Goal: Subscribe to service/newsletter

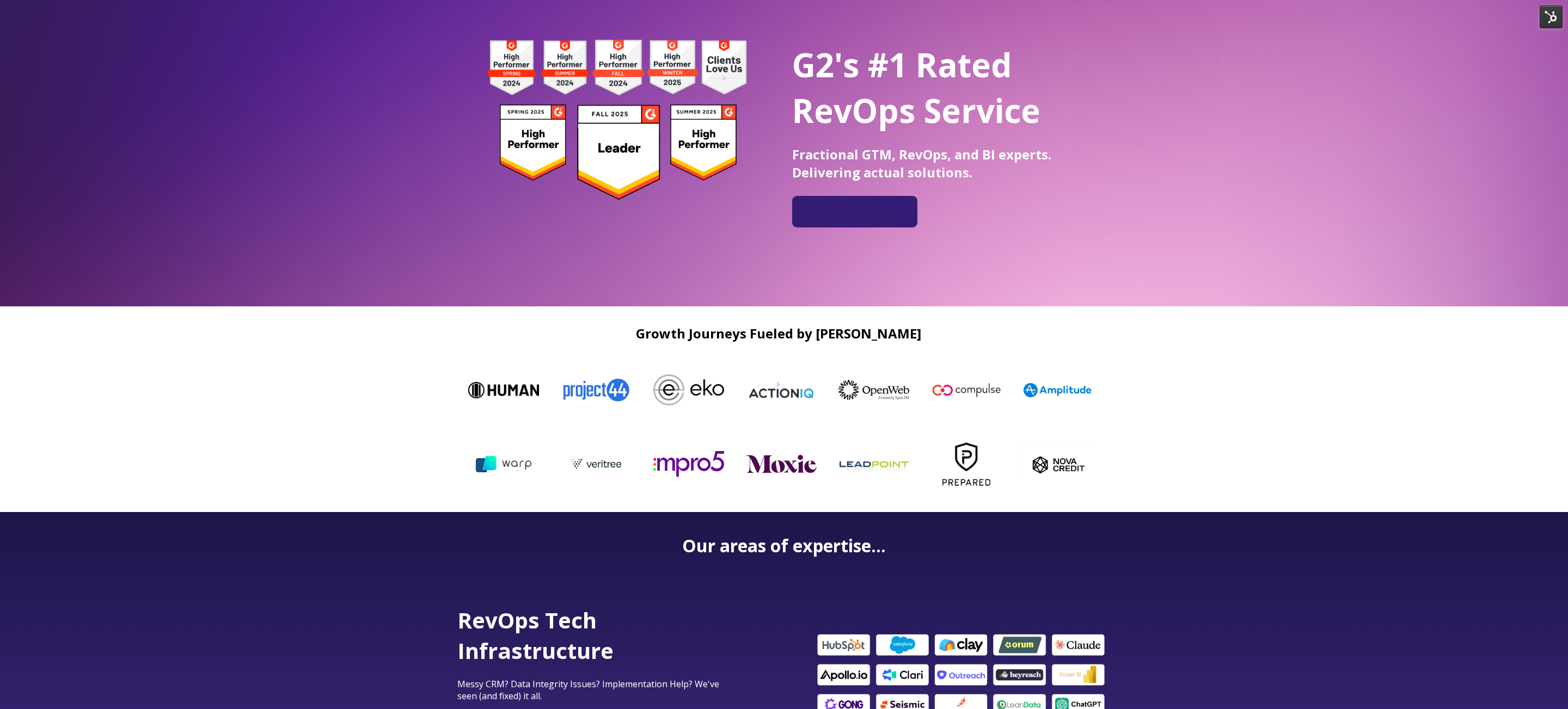
scroll to position [107, 0]
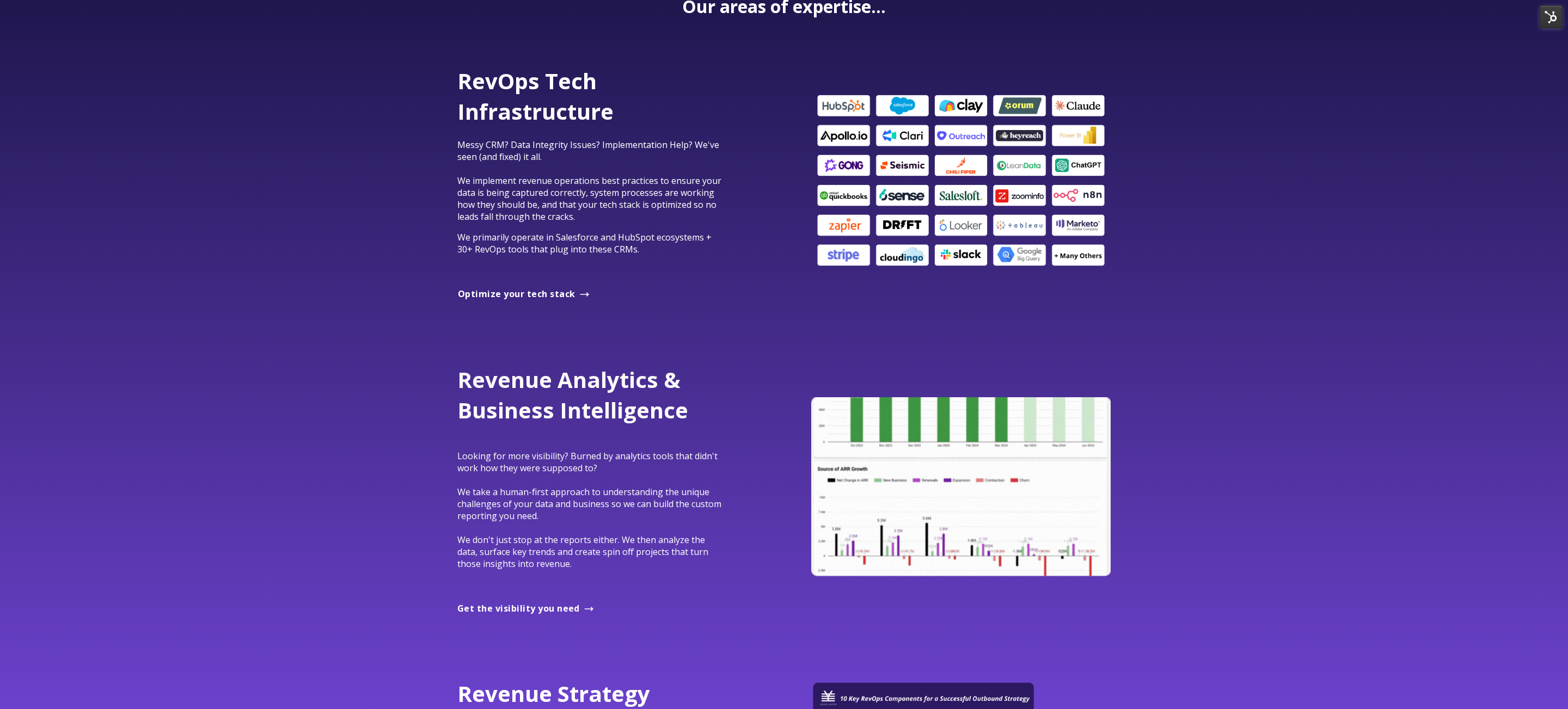
click at [892, 178] on img at bounding box center [961, 181] width 299 height 176
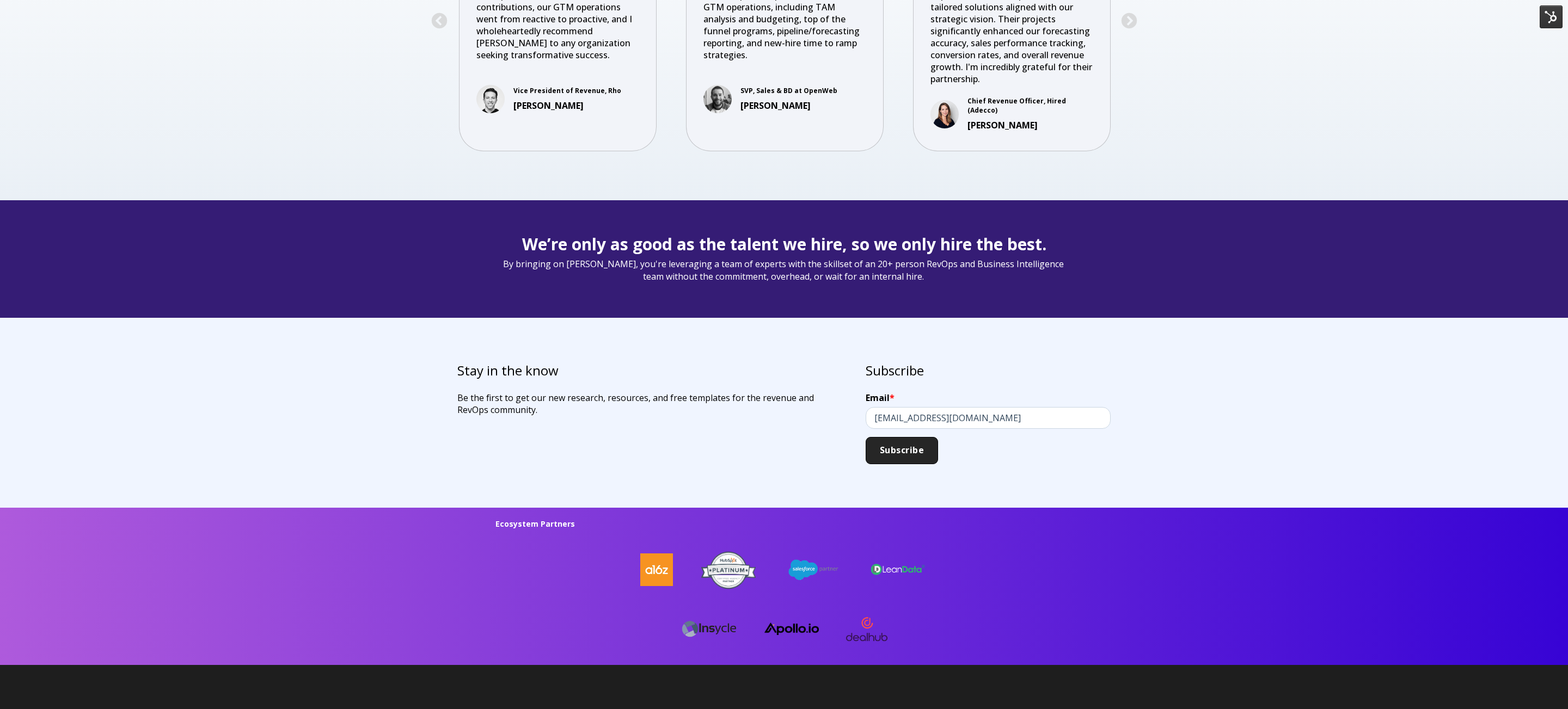
scroll to position [2465, 0]
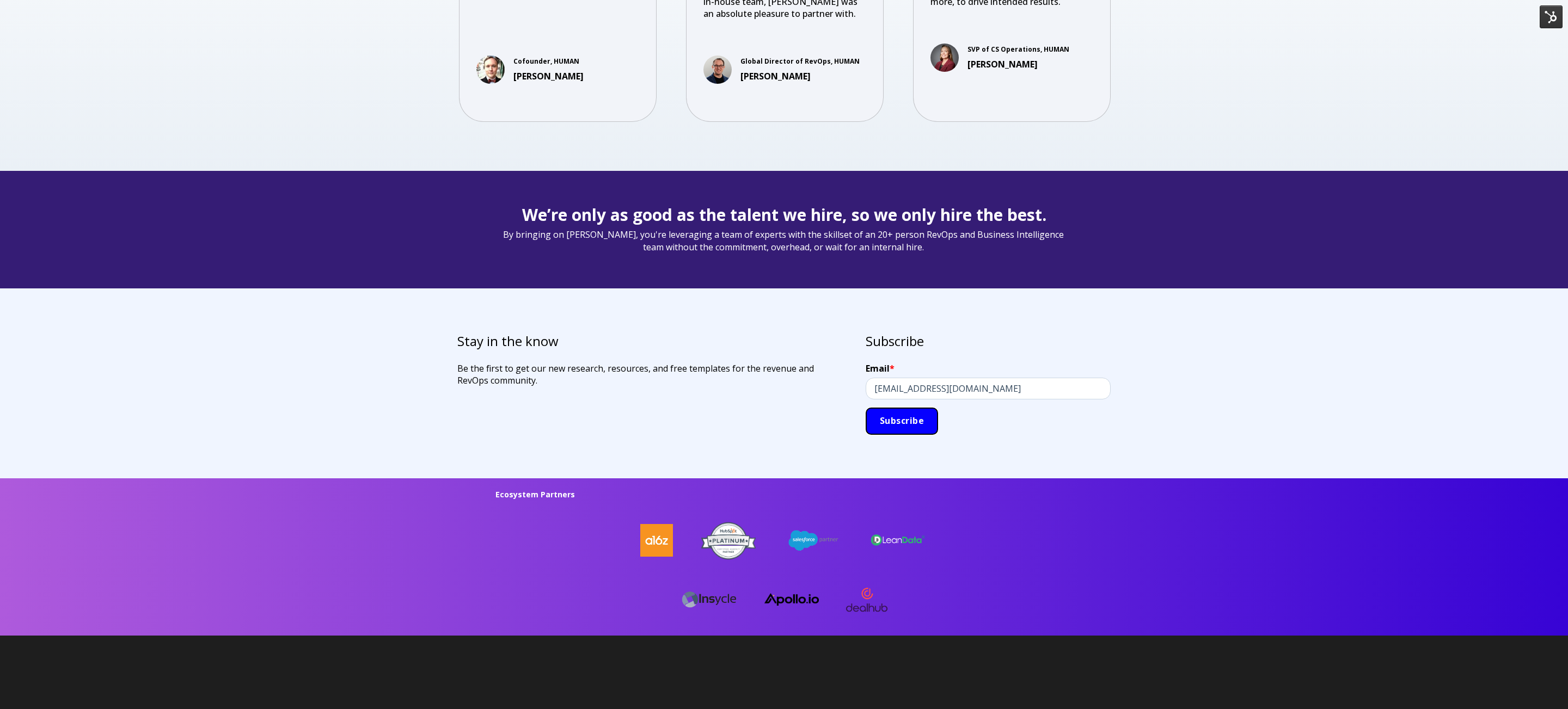
click at [919, 411] on input "Subscribe" at bounding box center [901, 421] width 72 height 27
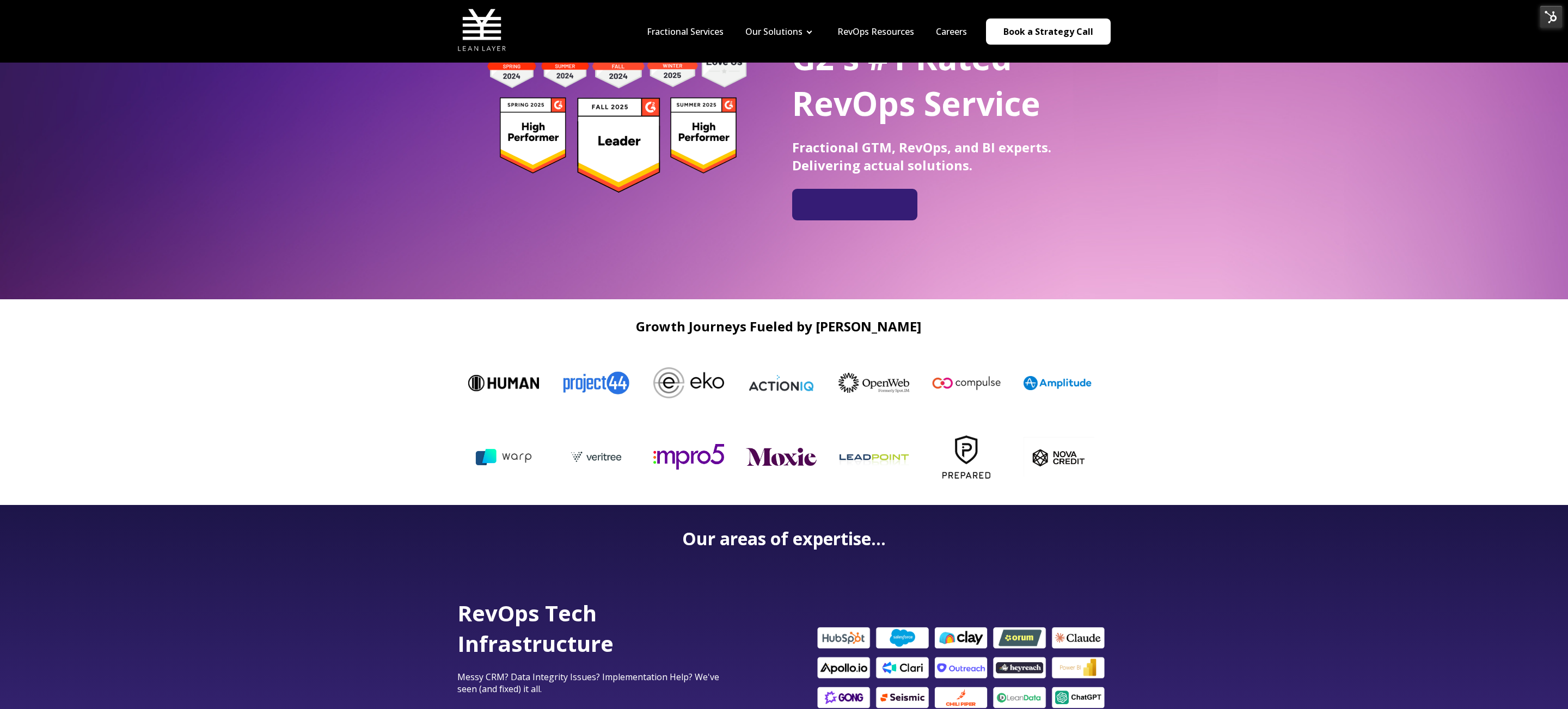
scroll to position [0, 0]
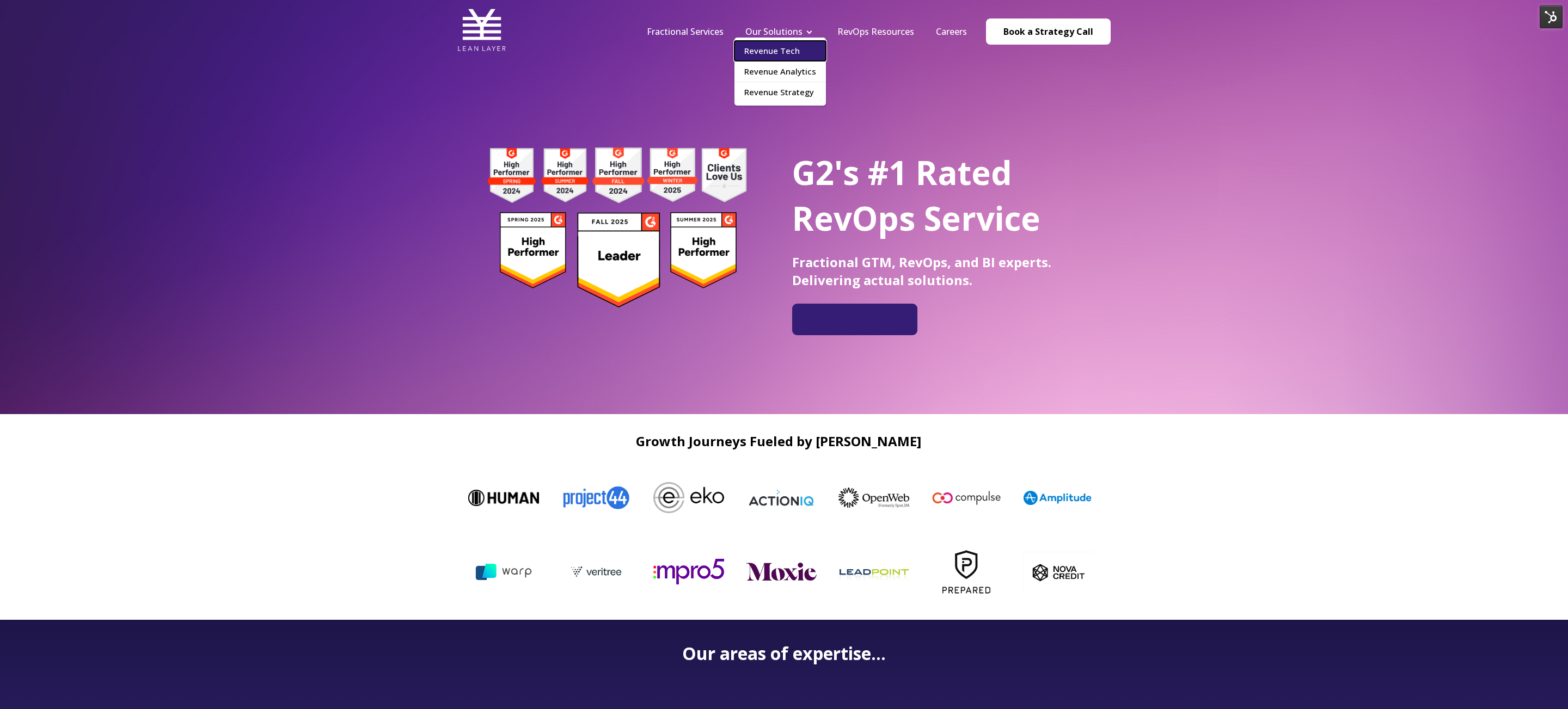
click at [793, 54] on link "Revenue Tech" at bounding box center [780, 51] width 91 height 20
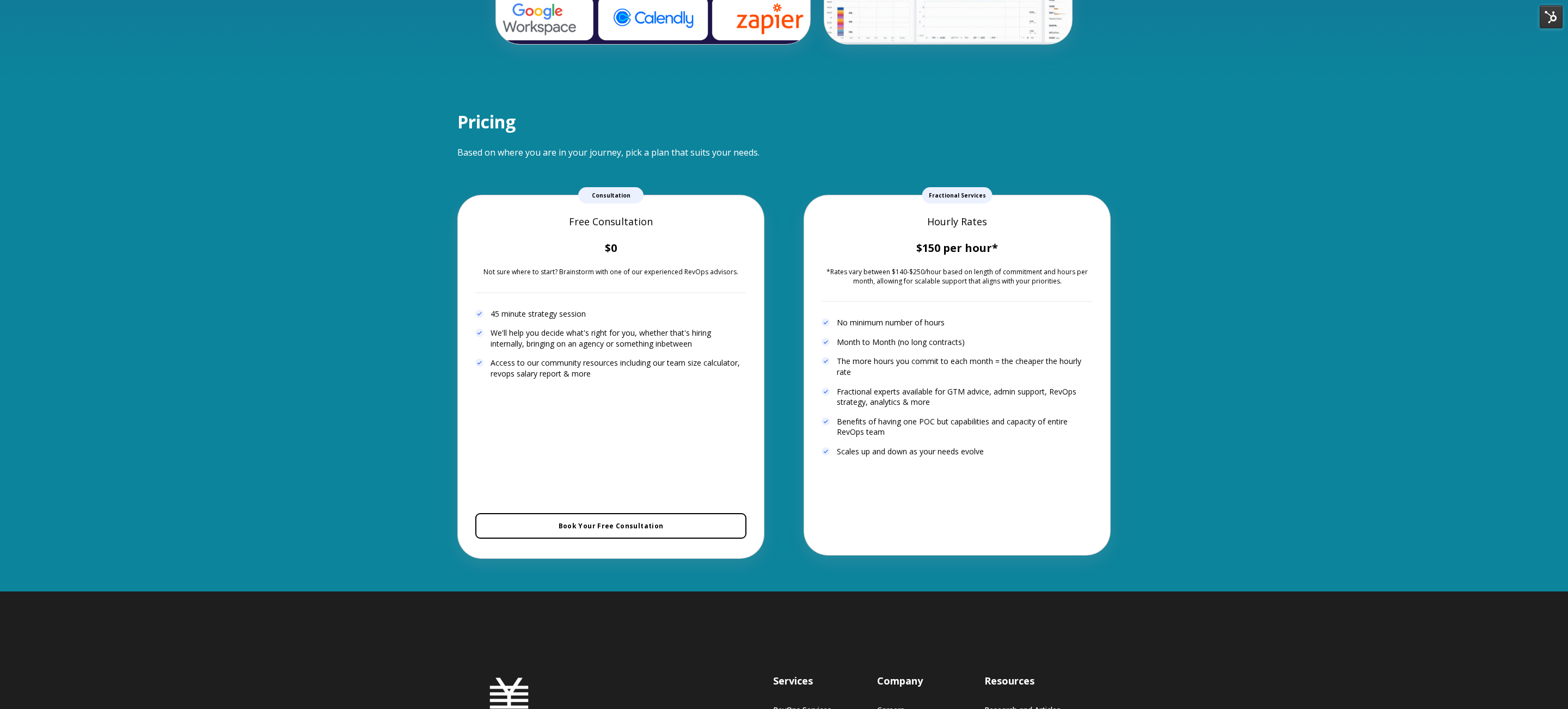
scroll to position [2089, 0]
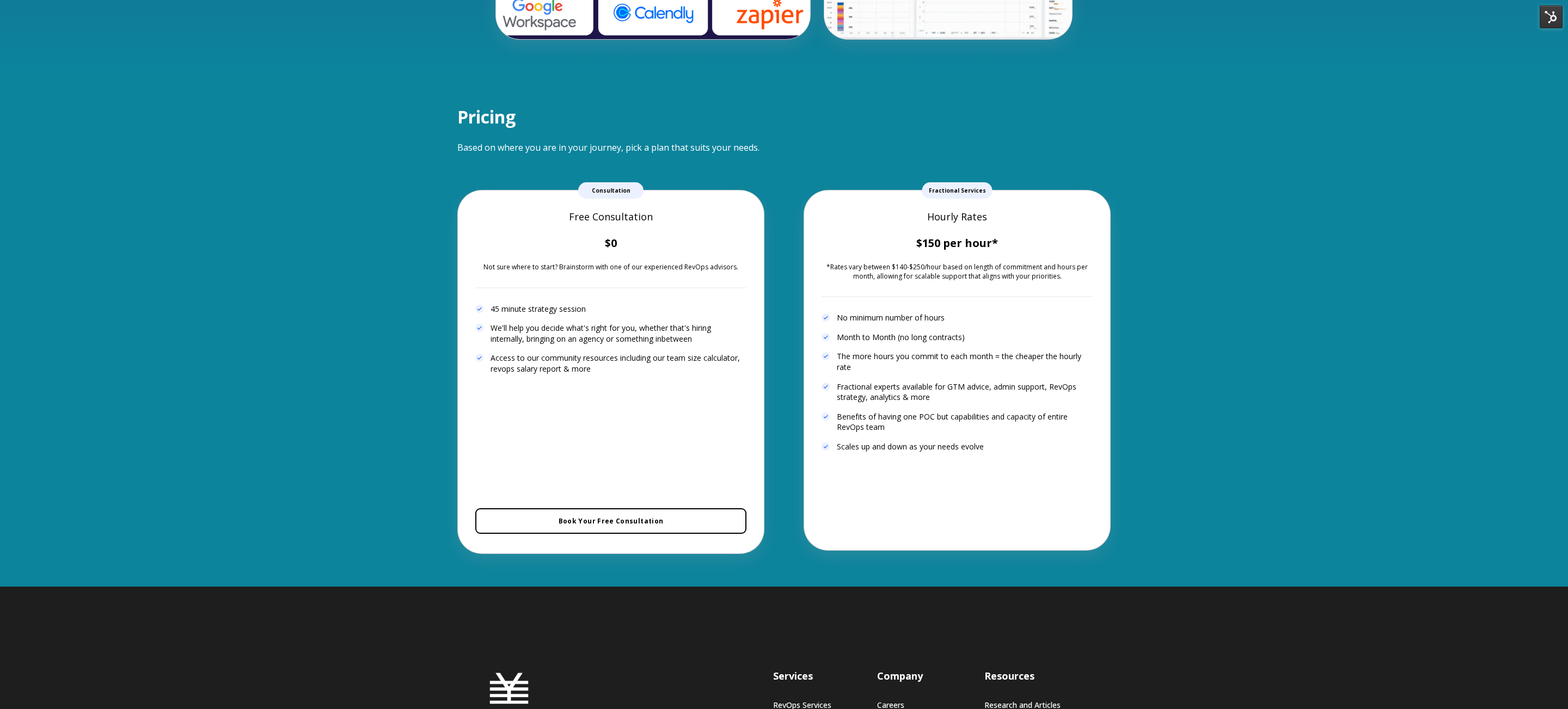
click at [1554, 13] on img at bounding box center [1551, 17] width 23 height 23
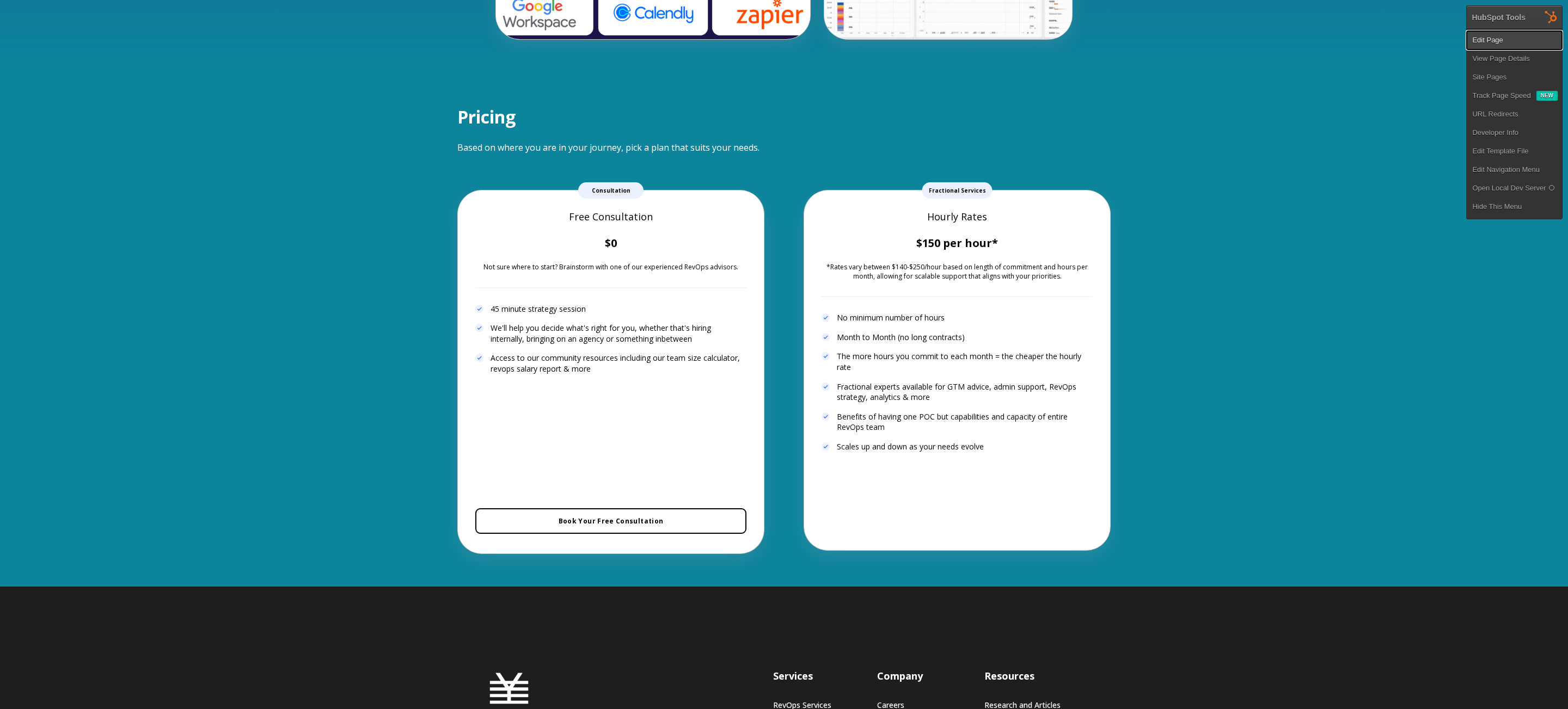
click at [1513, 42] on link "Edit Page" at bounding box center [1514, 40] width 96 height 18
